Goal: Information Seeking & Learning: Learn about a topic

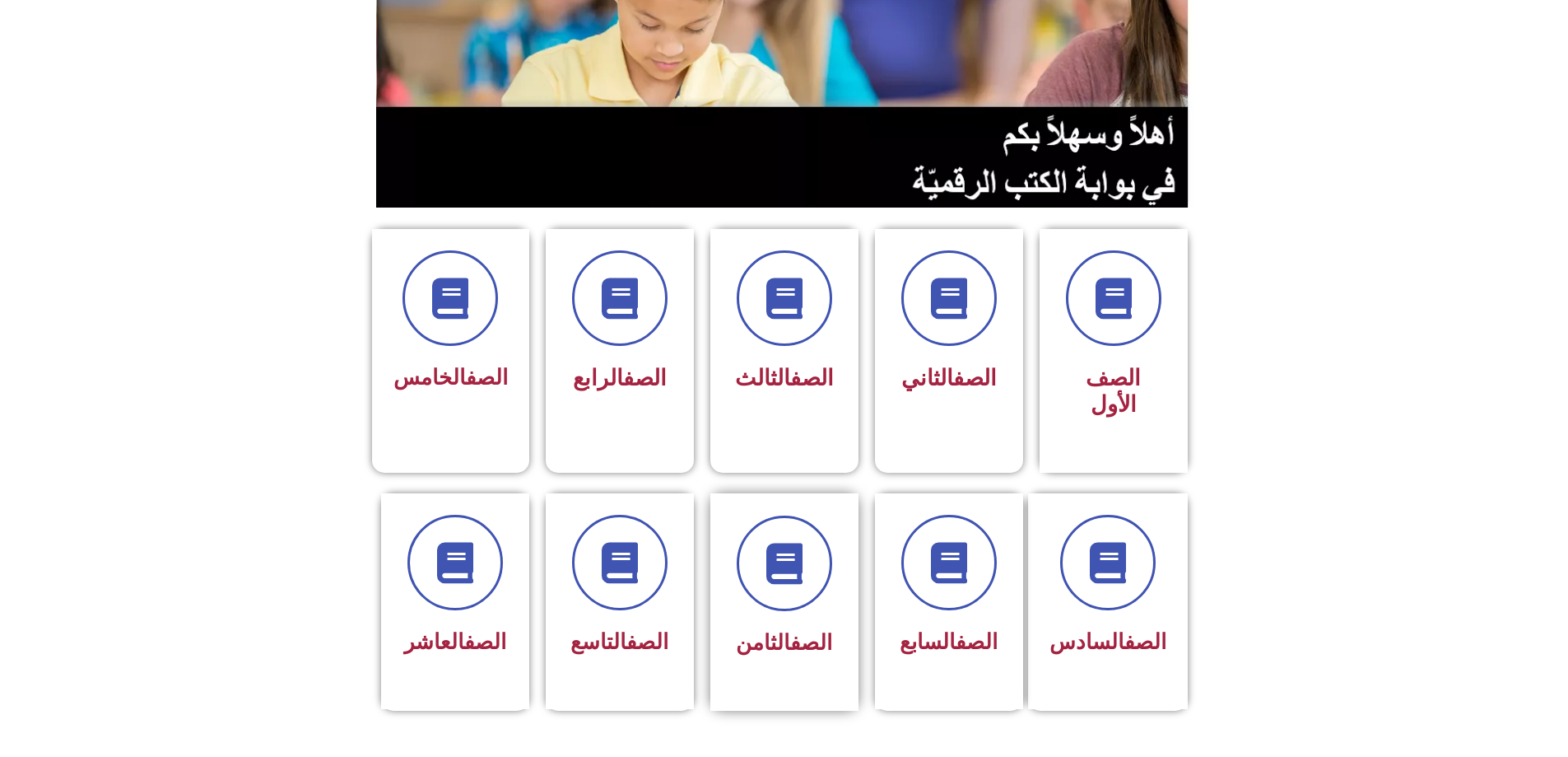
scroll to position [247, 0]
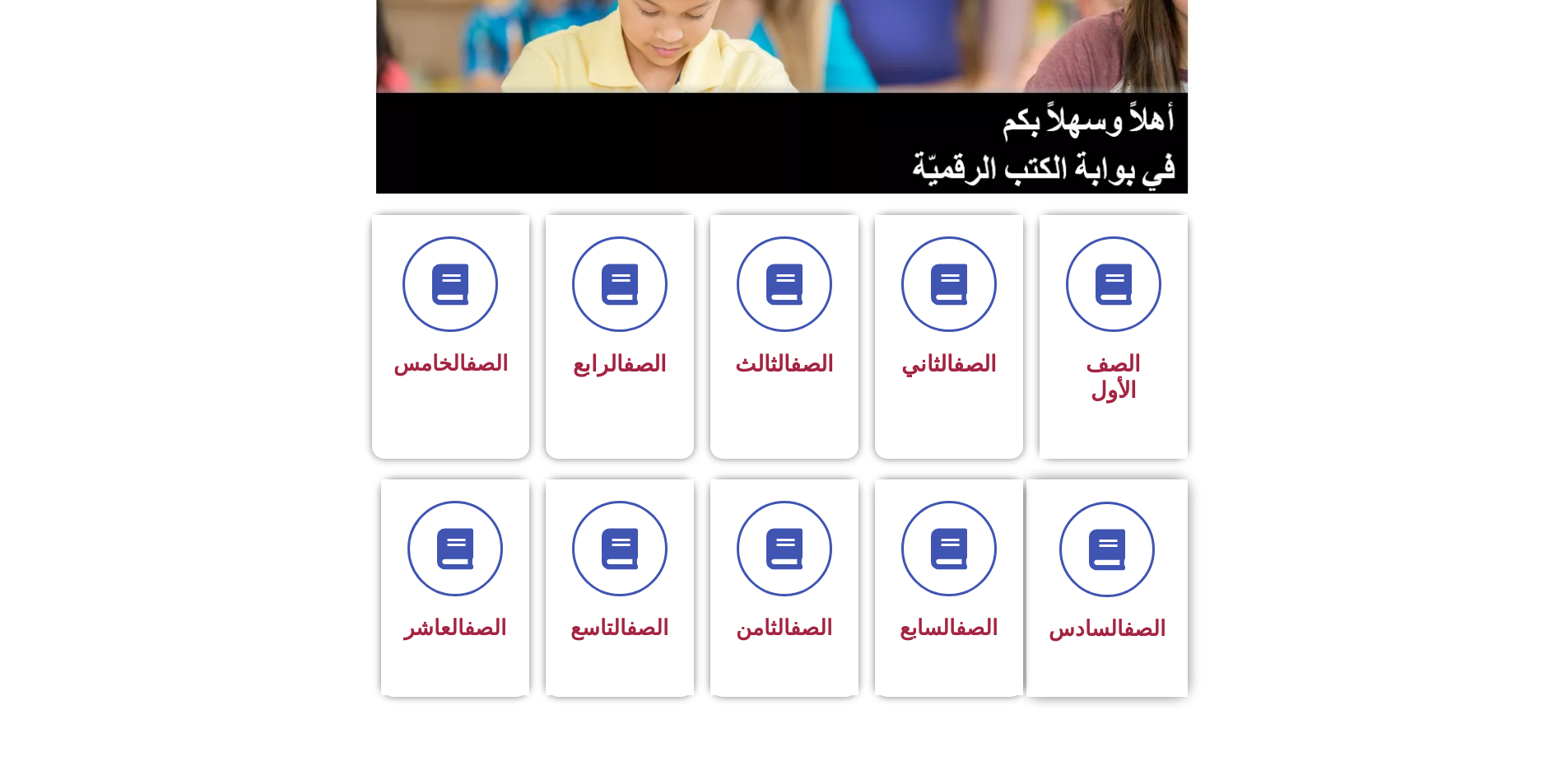
click at [1102, 616] on span "الصف السادس" at bounding box center [1107, 628] width 117 height 24
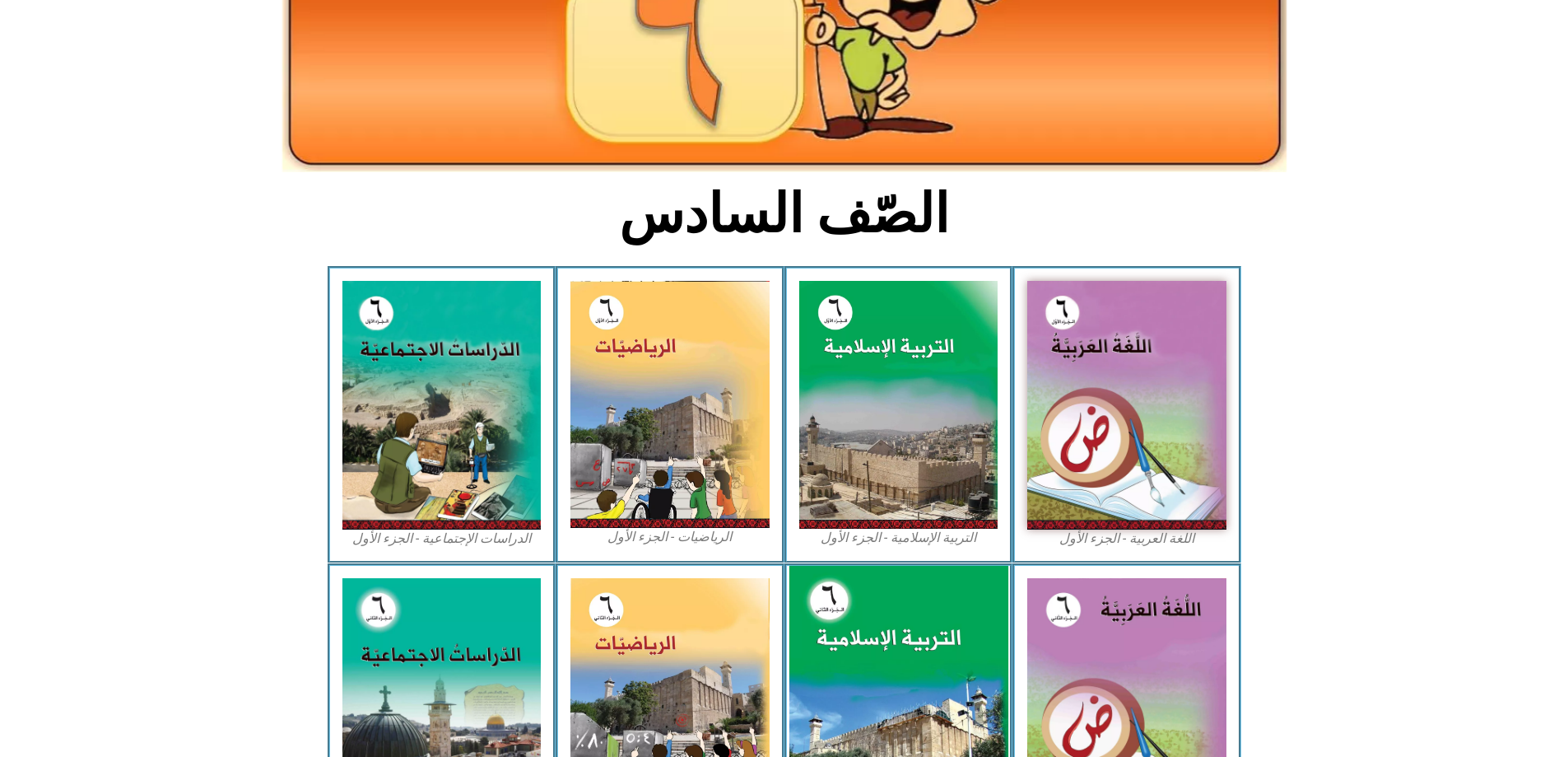
scroll to position [329, 0]
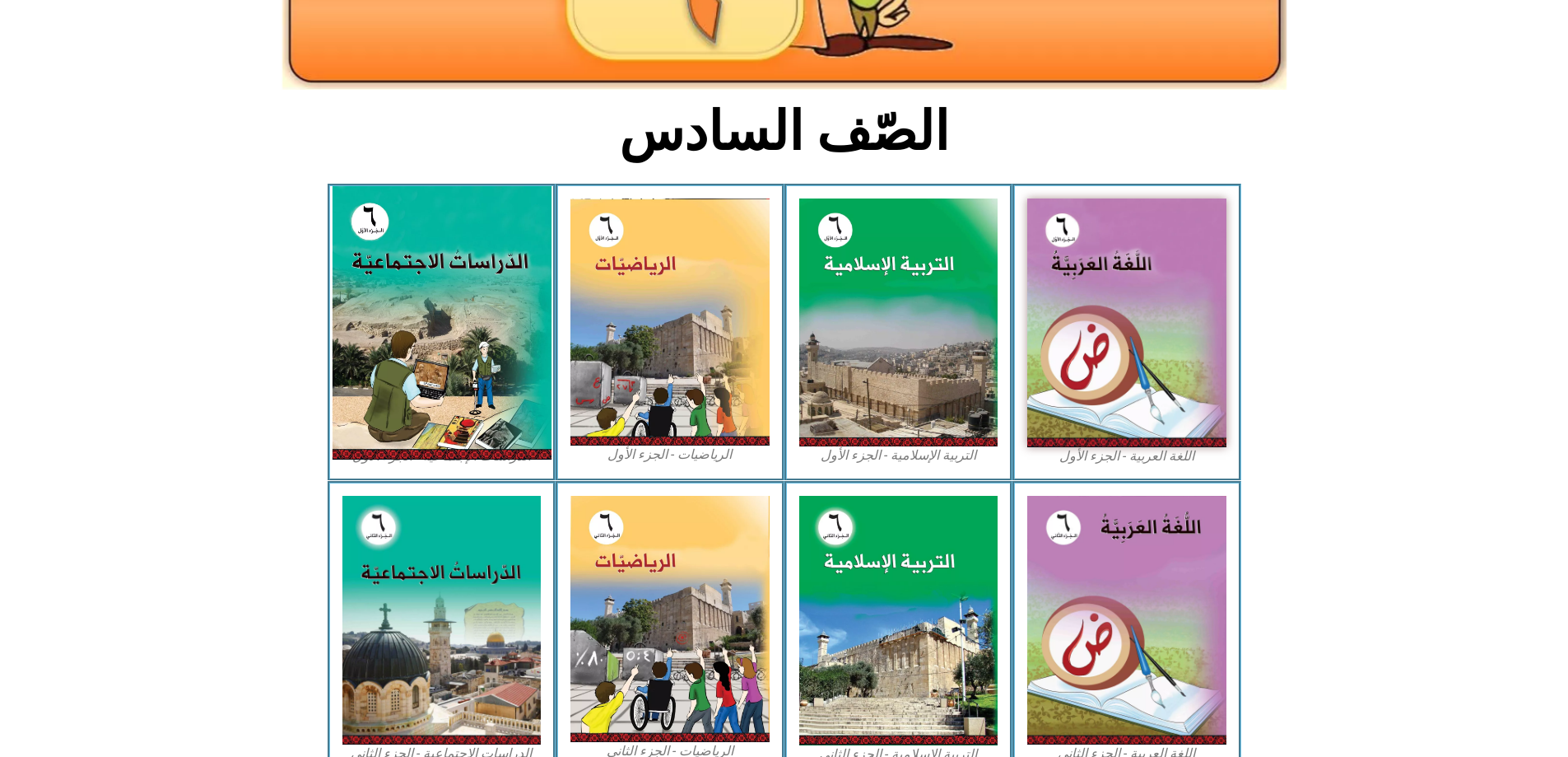
click at [405, 348] on img at bounding box center [441, 323] width 219 height 273
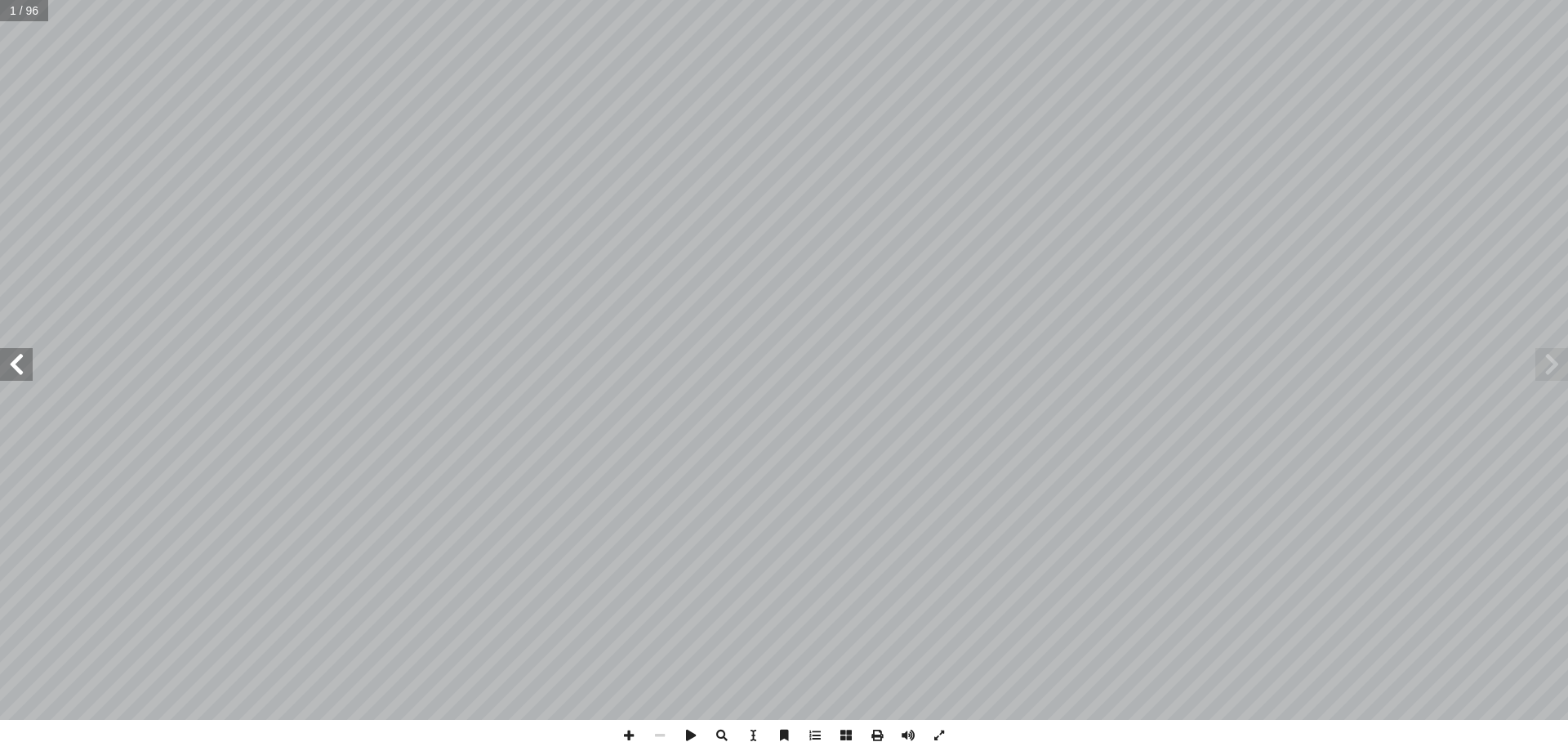
click at [22, 377] on span at bounding box center [16, 364] width 33 height 33
click at [5, 365] on span at bounding box center [16, 364] width 33 height 33
click at [21, 375] on span at bounding box center [16, 364] width 33 height 33
click at [22, 362] on span at bounding box center [16, 364] width 33 height 33
click at [1567, 350] on span at bounding box center [1552, 364] width 33 height 33
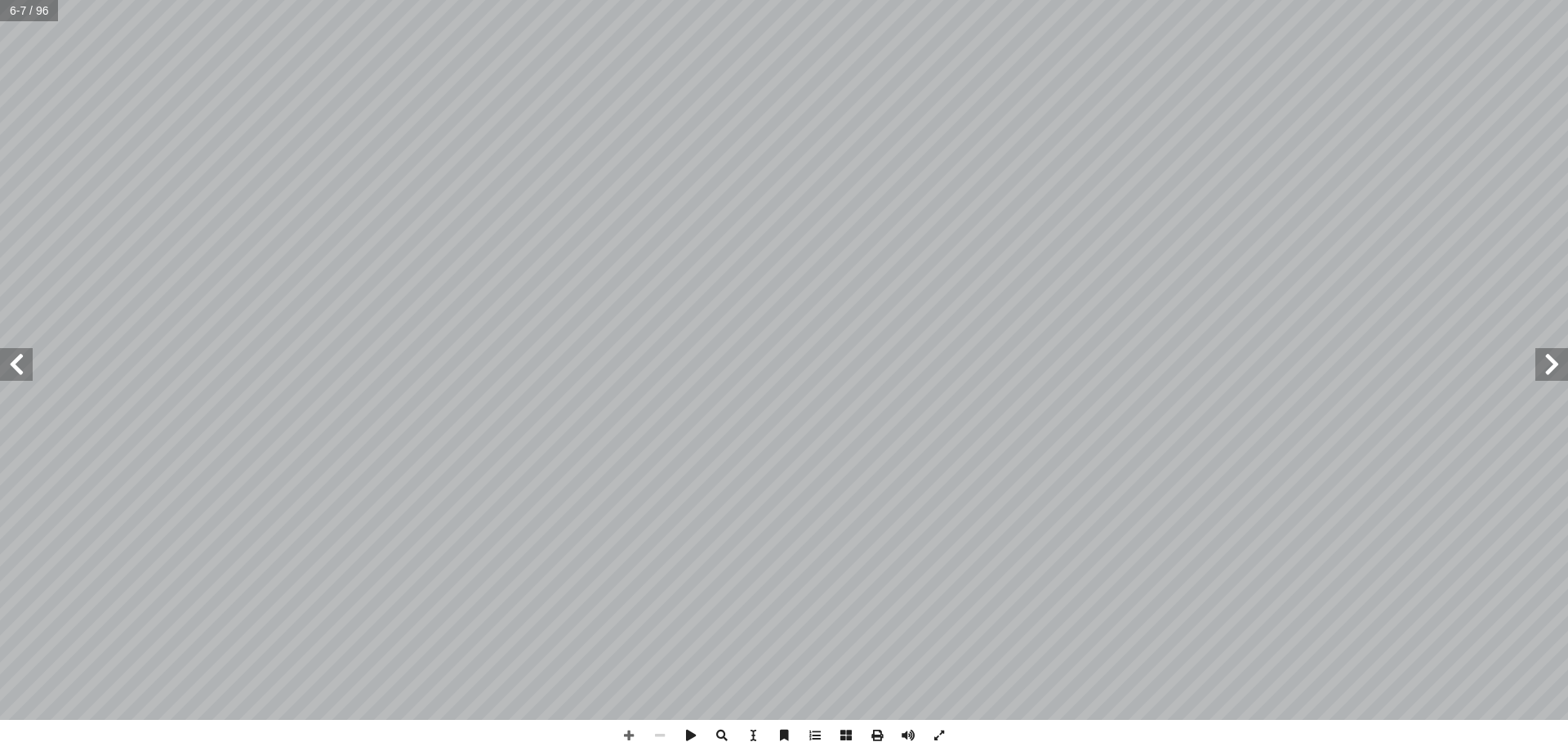
click at [0, 365] on span at bounding box center [16, 364] width 33 height 33
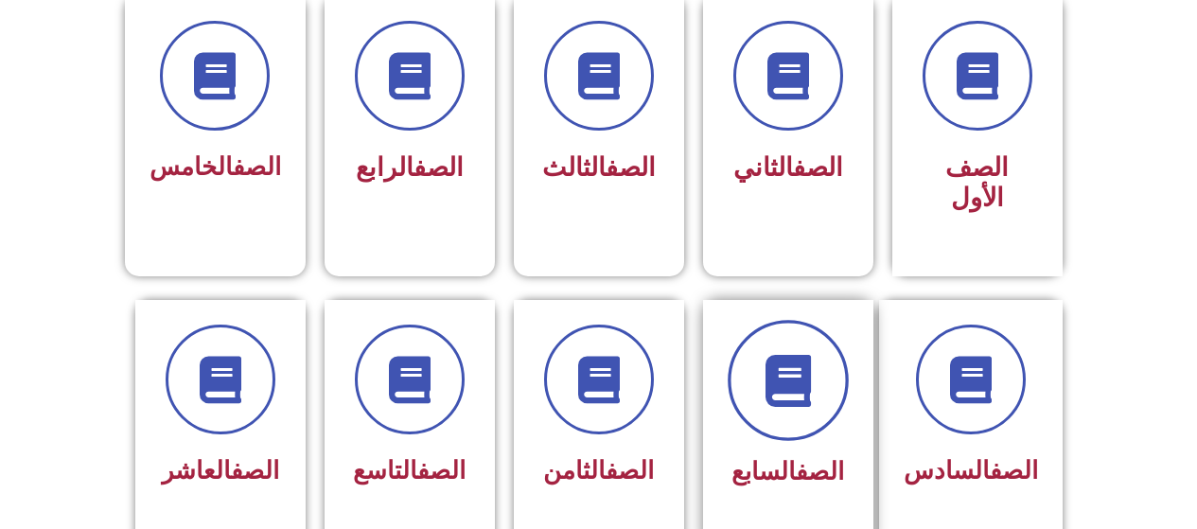
scroll to position [568, 0]
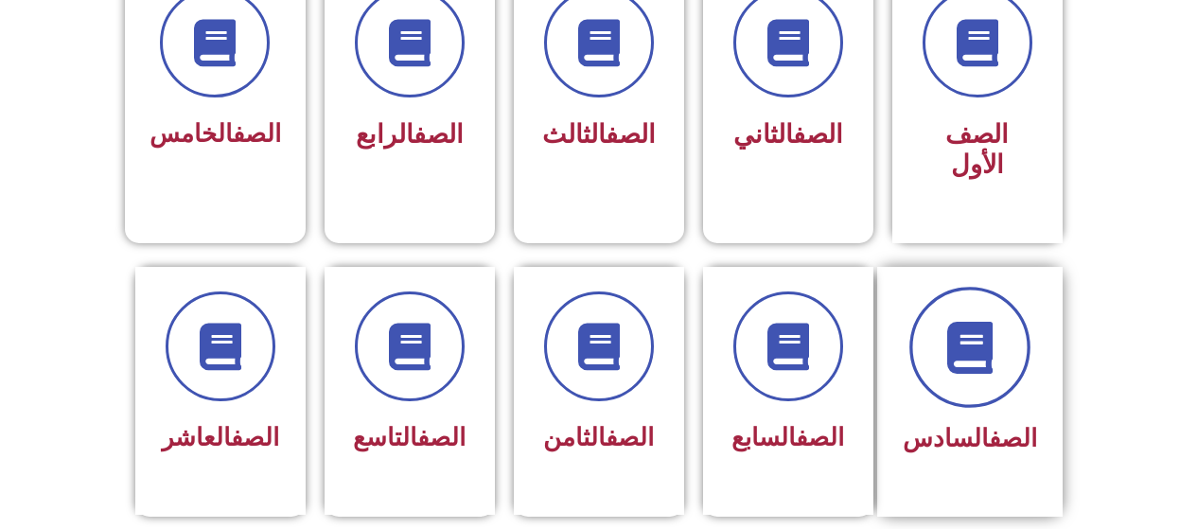
click at [943, 308] on span at bounding box center [969, 347] width 121 height 121
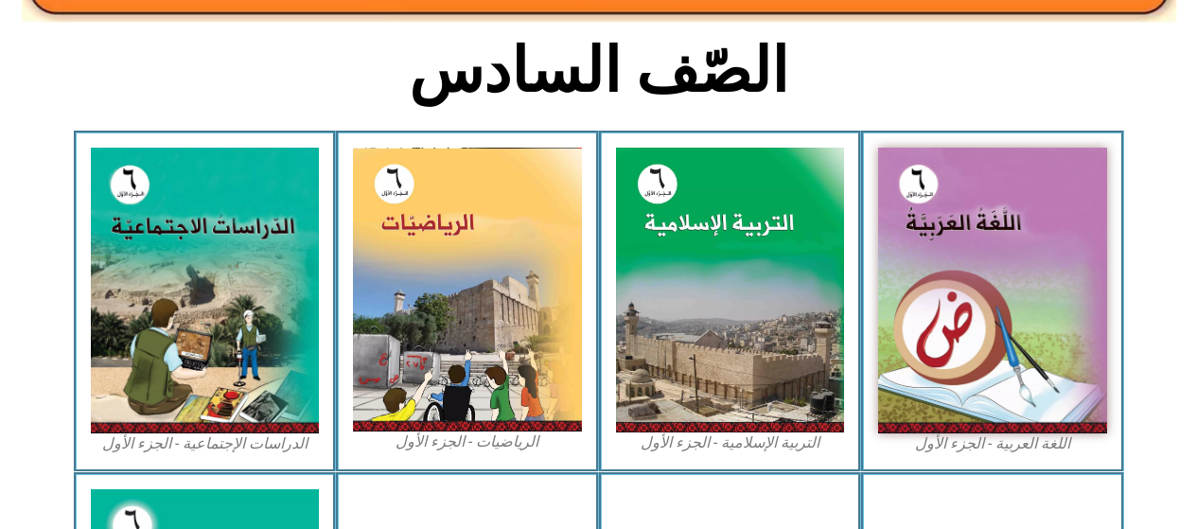
scroll to position [568, 0]
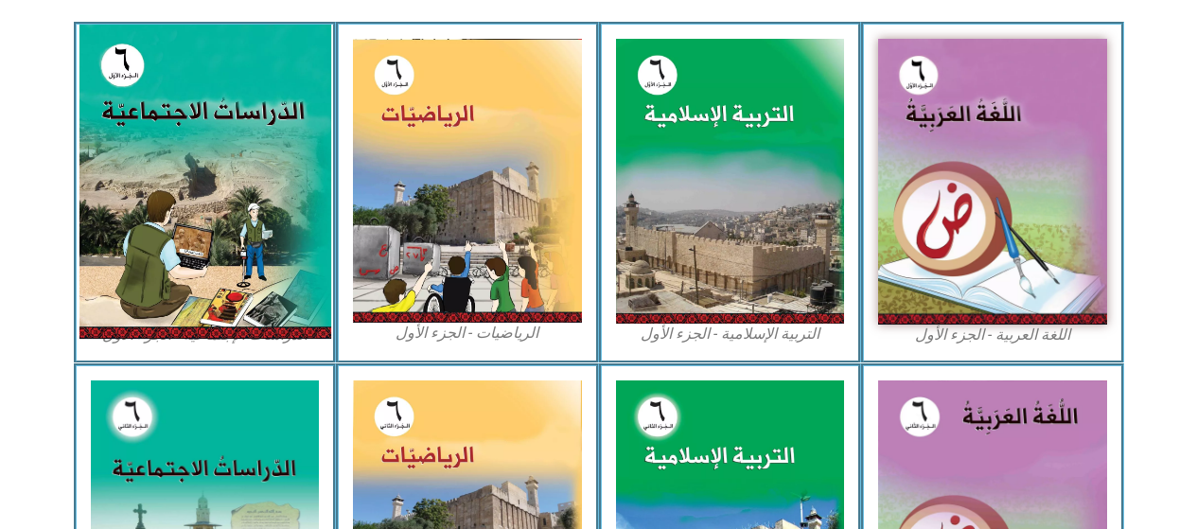
click at [294, 298] on img at bounding box center [205, 182] width 252 height 314
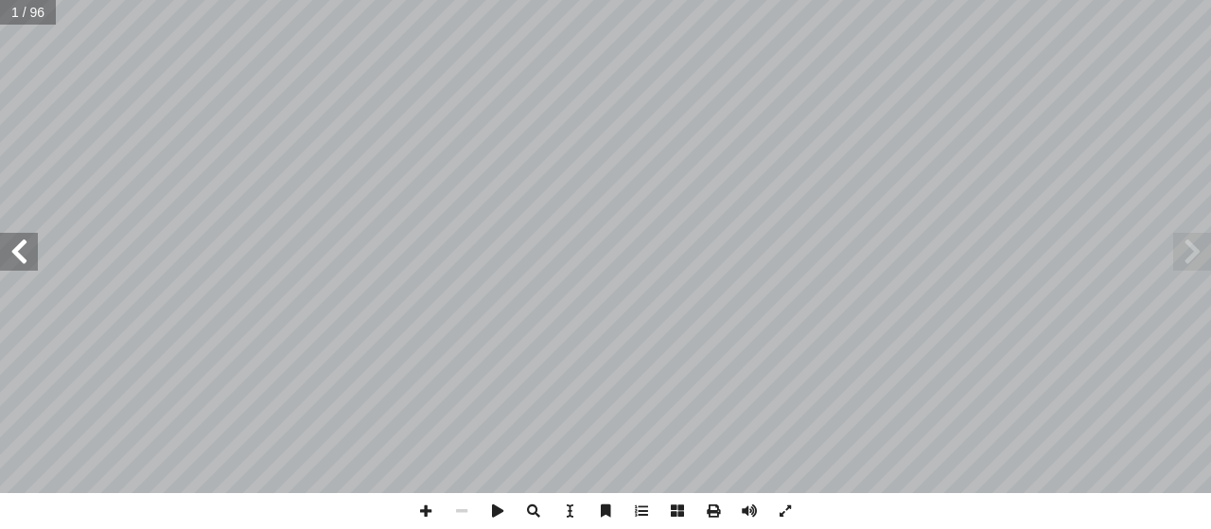
click at [30, 262] on span at bounding box center [19, 252] width 38 height 38
click at [23, 251] on span at bounding box center [19, 252] width 38 height 38
click at [0, 244] on span at bounding box center [19, 252] width 38 height 38
click at [427, 504] on span at bounding box center [426, 511] width 36 height 36
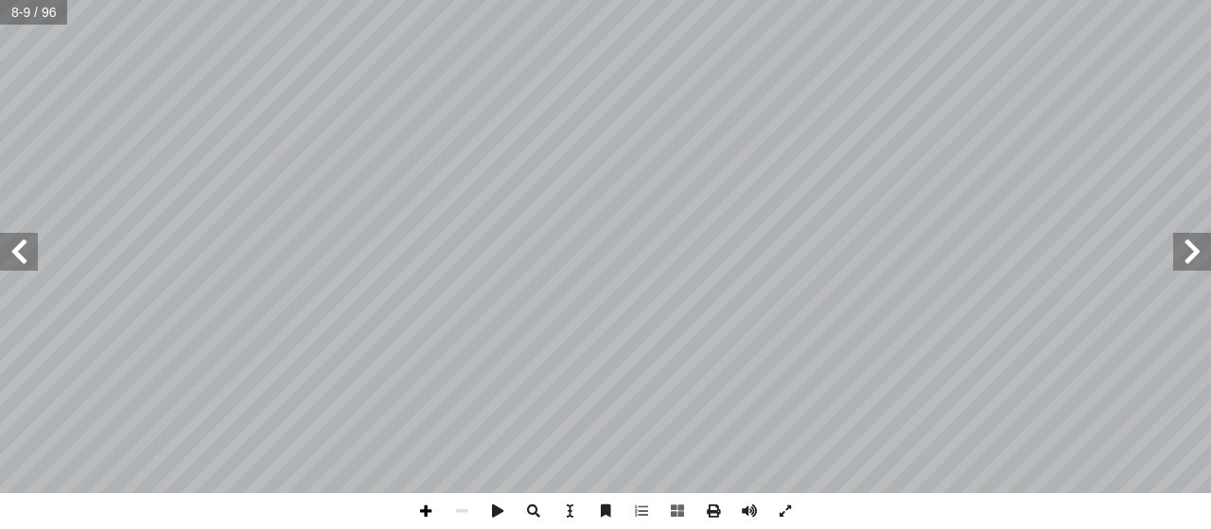
click at [425, 518] on span at bounding box center [426, 511] width 36 height 36
click at [425, 508] on span at bounding box center [426, 511] width 36 height 36
click at [19, 257] on span at bounding box center [19, 252] width 38 height 38
click at [458, 498] on span at bounding box center [462, 511] width 36 height 36
click at [24, 243] on span at bounding box center [19, 252] width 38 height 38
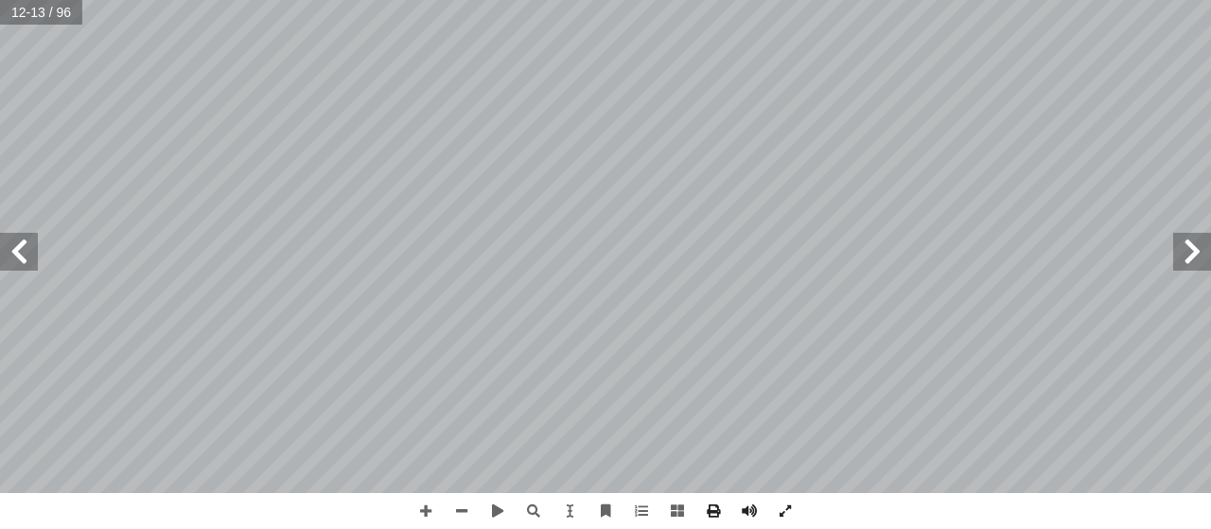
click at [22, 242] on span at bounding box center [19, 252] width 38 height 38
click at [425, 505] on span at bounding box center [426, 511] width 36 height 36
